Goal: Find specific page/section: Find specific page/section

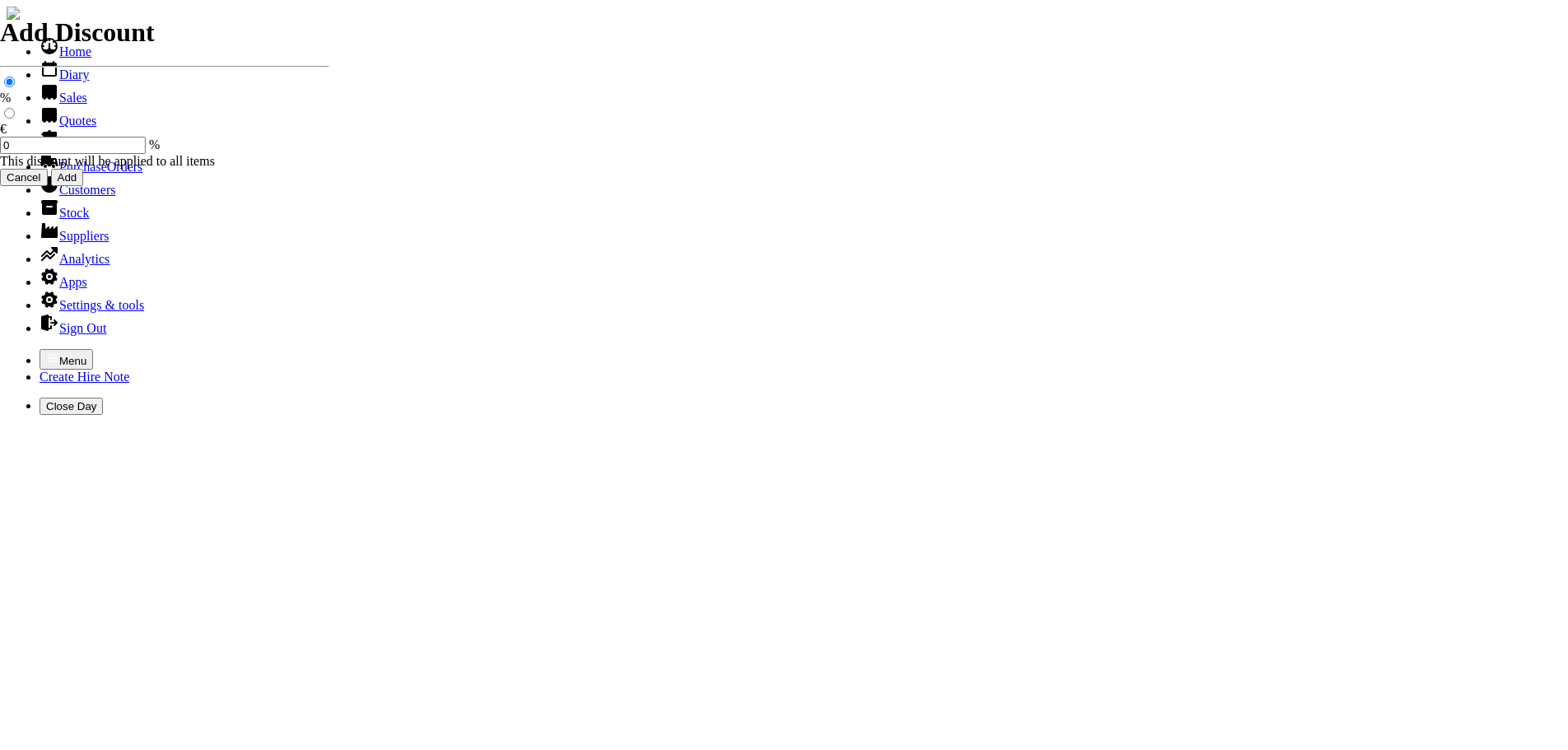
select select "HO"
click at [46, 352] on icon "button" at bounding box center [52, 358] width 13 height 13
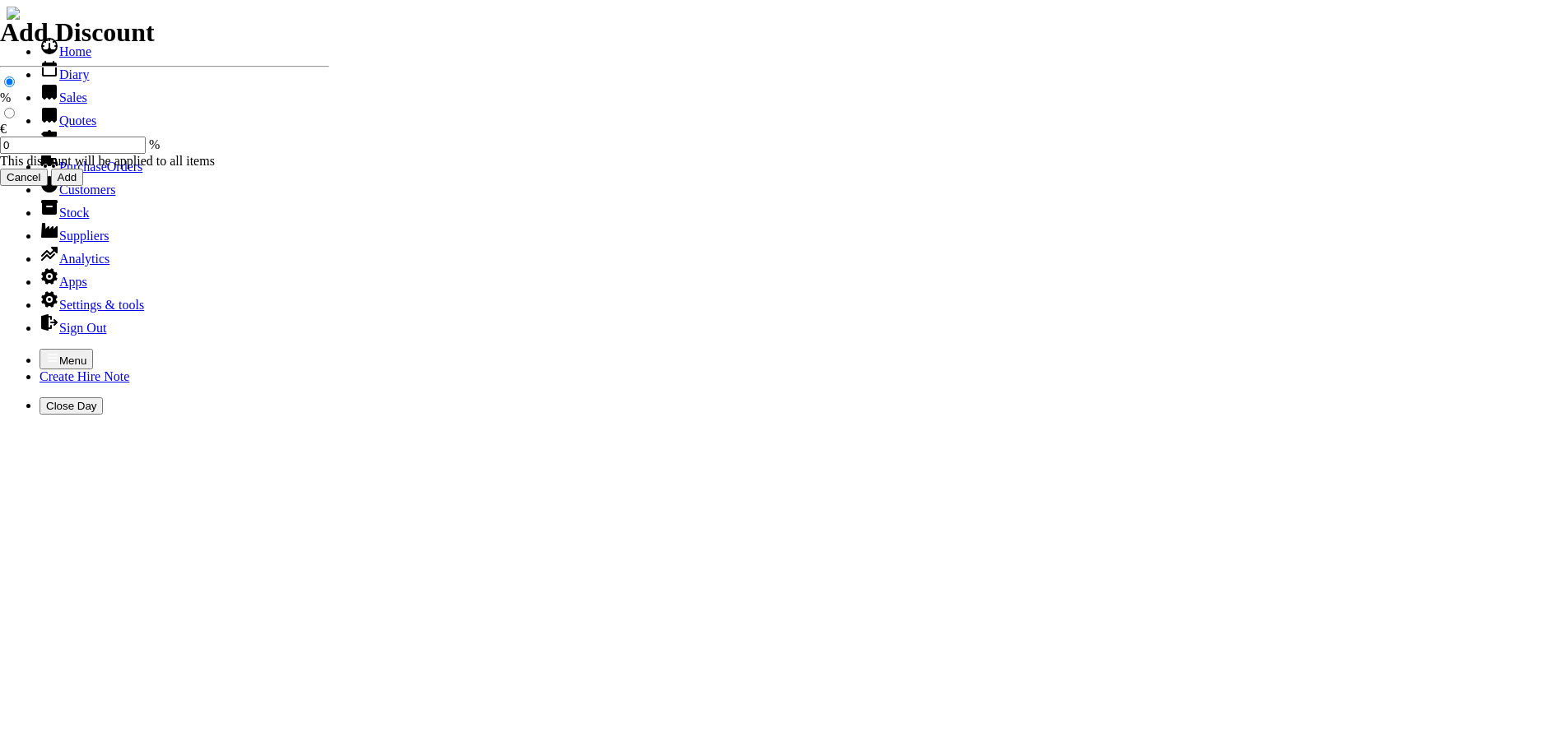
click at [87, 197] on link "Customers" at bounding box center [78, 189] width 76 height 14
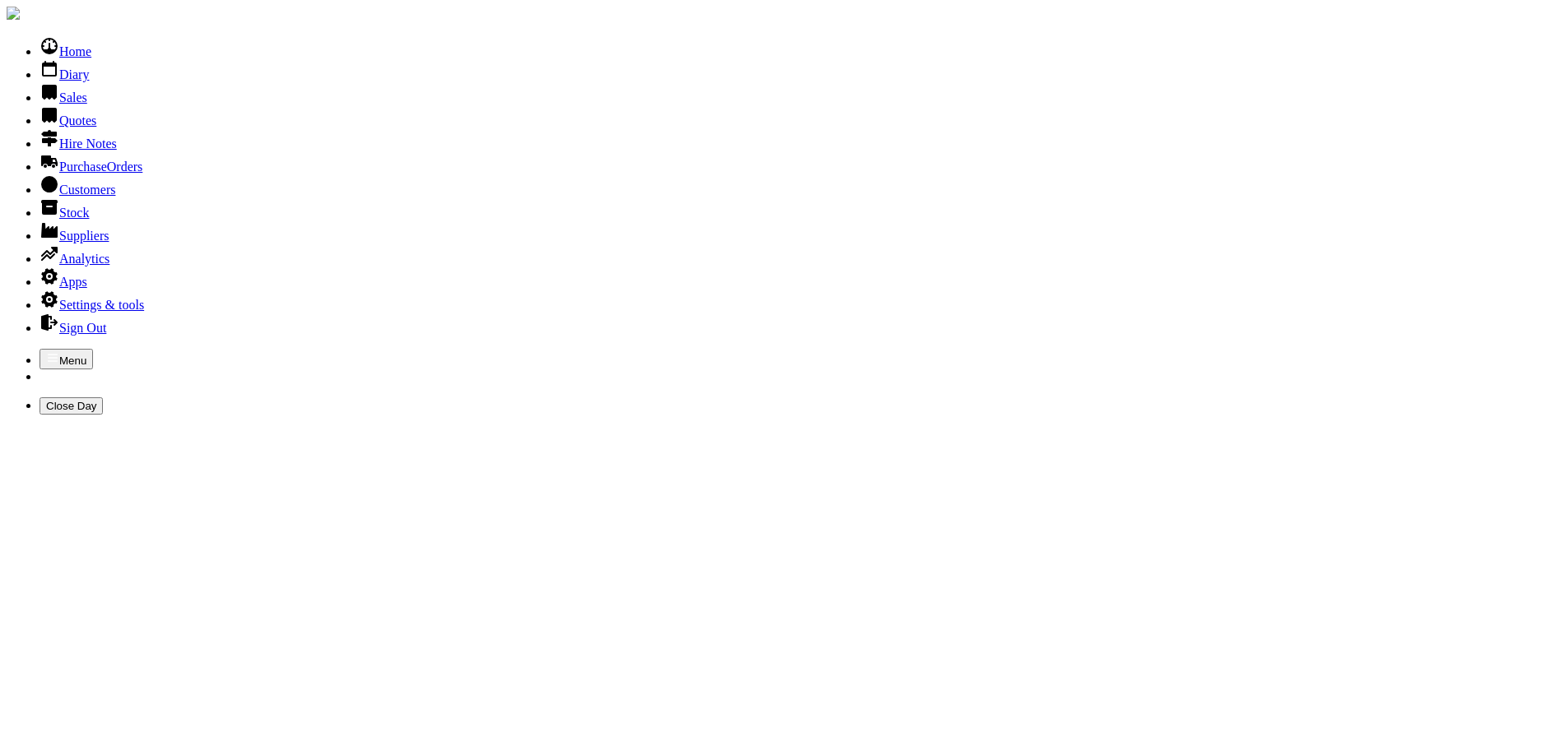
type input "BRIAN FOGARTY"
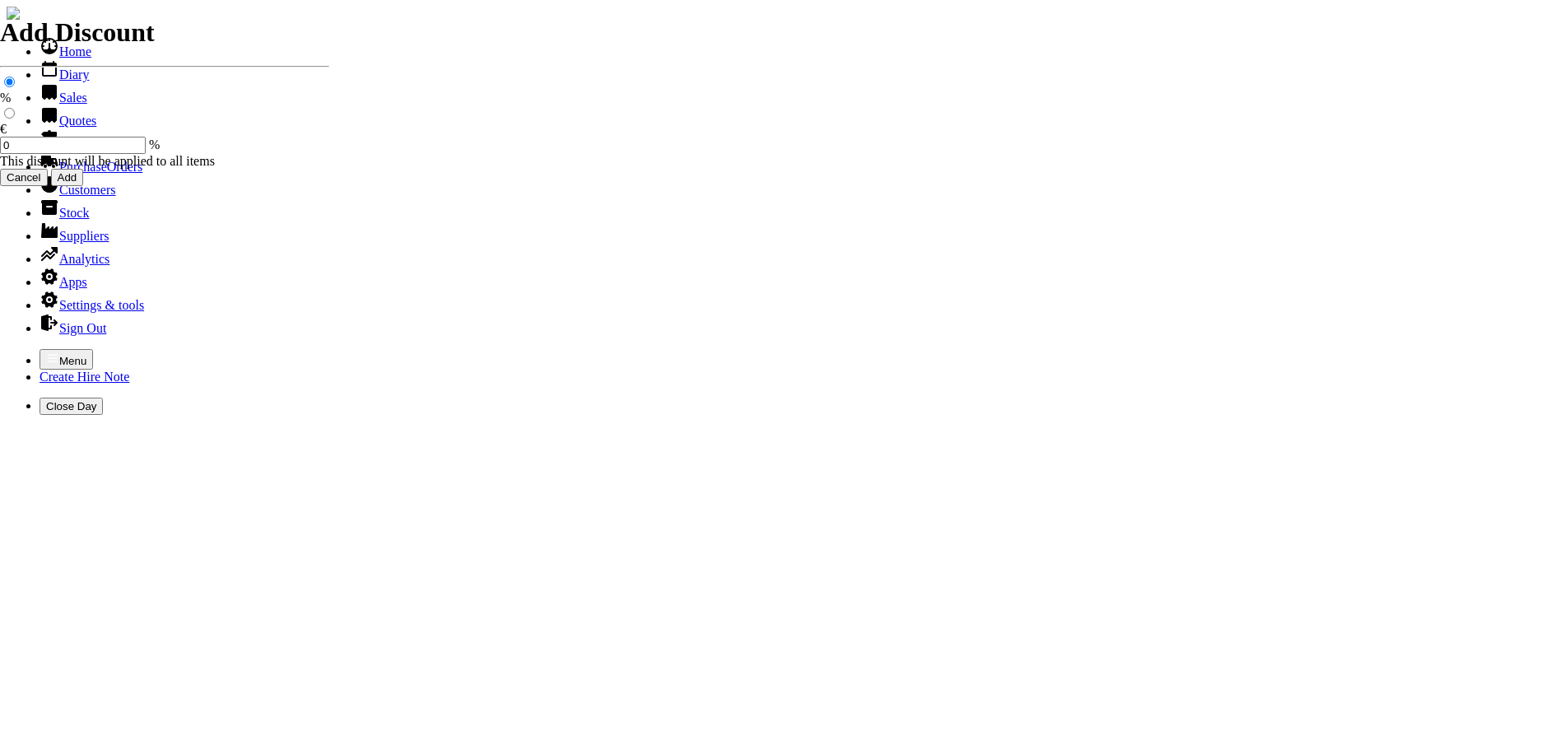
select select "HO"
click at [46, 352] on icon "button" at bounding box center [52, 358] width 13 height 13
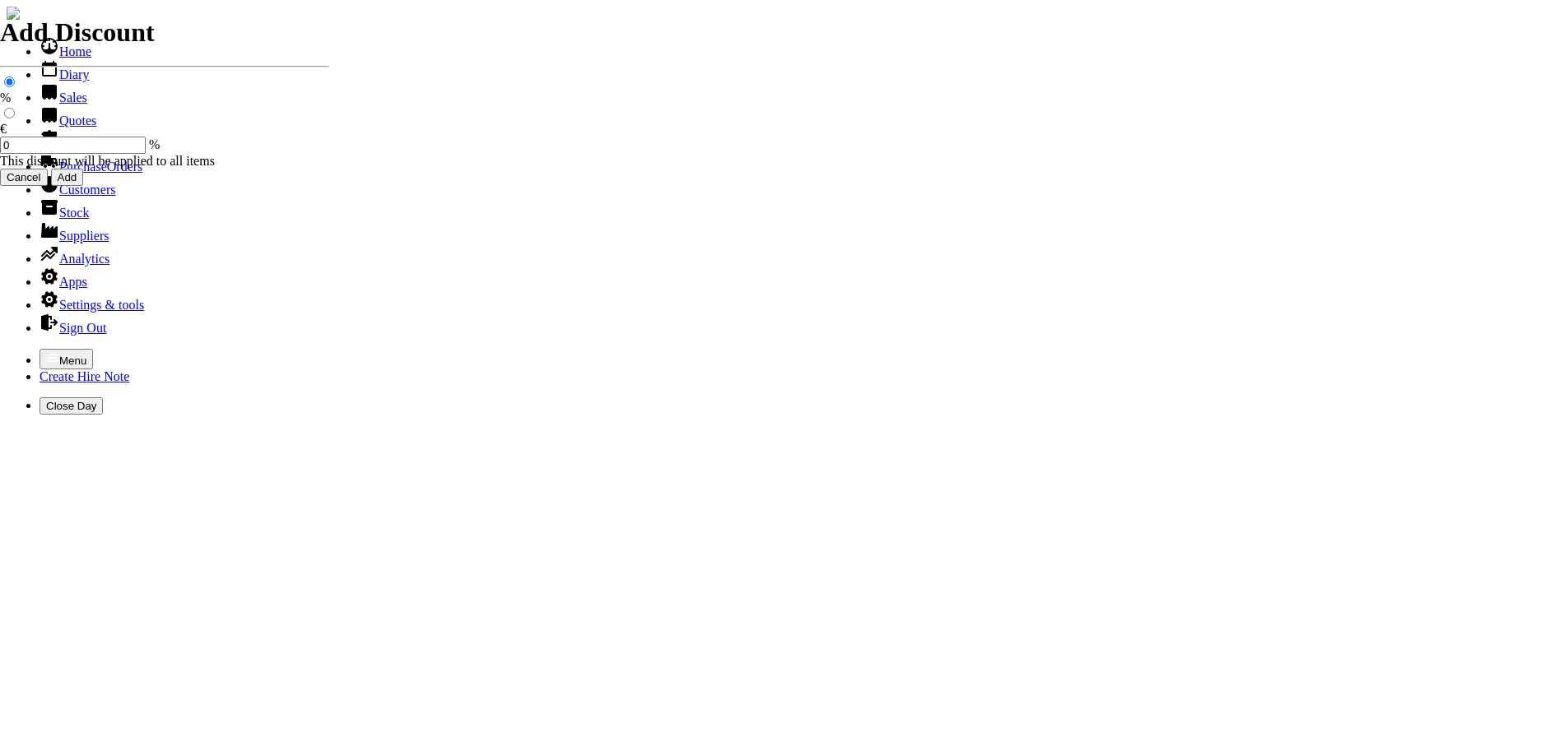
click at [60, 197] on link "Customers" at bounding box center [78, 189] width 76 height 14
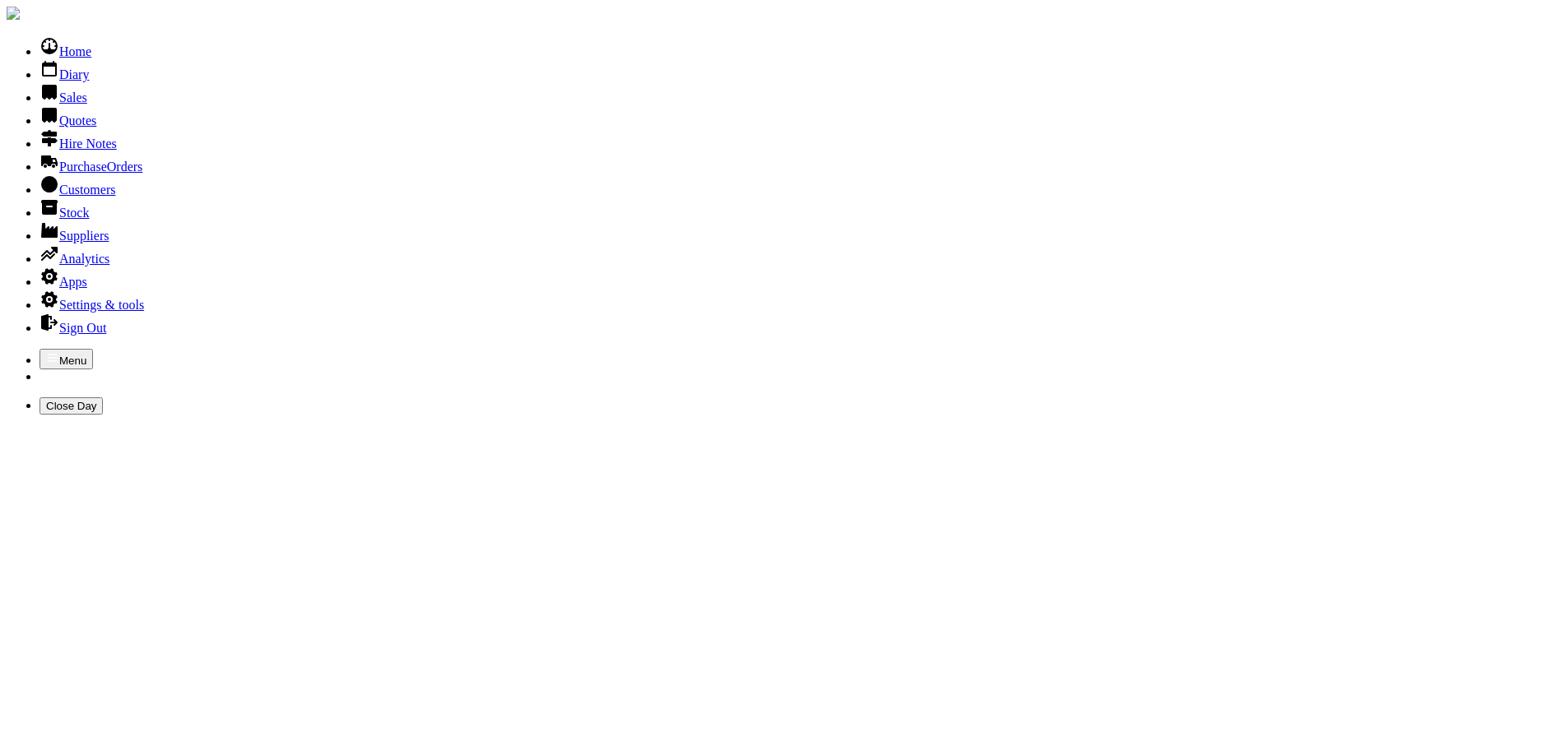
type input "CMD"
